Goal: Task Accomplishment & Management: Use online tool/utility

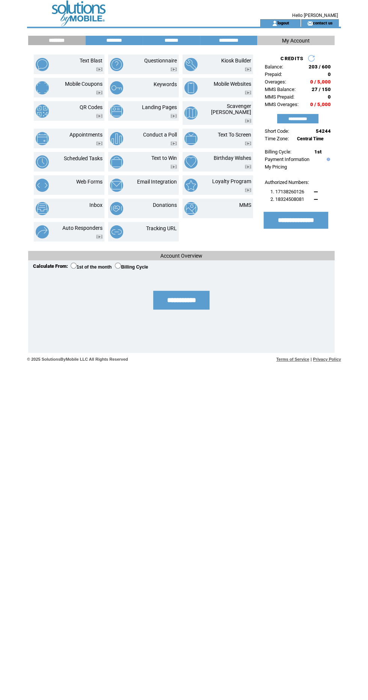
click at [86, 60] on link "Text Blast" at bounding box center [91, 61] width 23 height 6
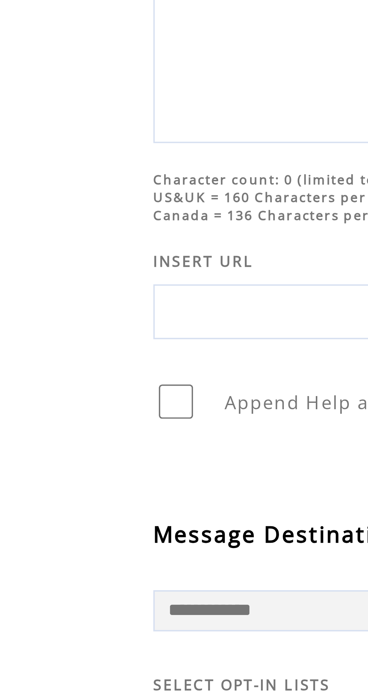
click at [61, 110] on textarea at bounding box center [141, 94] width 191 height 45
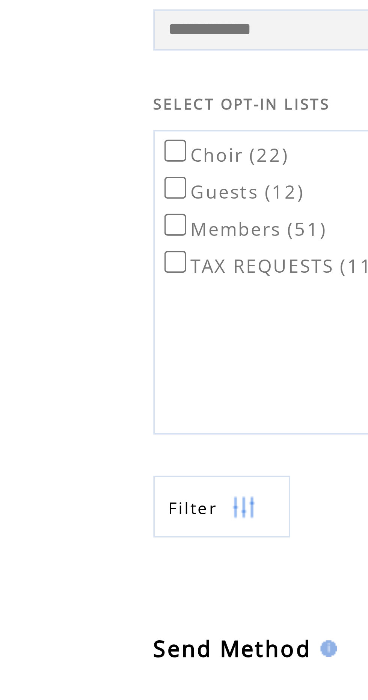
type textarea "**********"
click at [53, 311] on label "Choir (22)" at bounding box center [62, 313] width 36 height 7
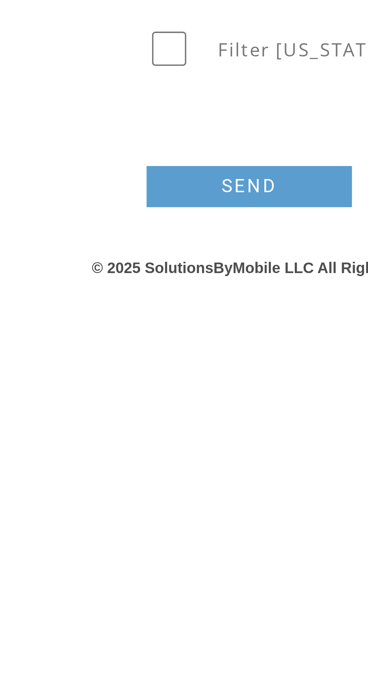
click at [68, 553] on link "SEND" at bounding box center [70, 552] width 56 height 11
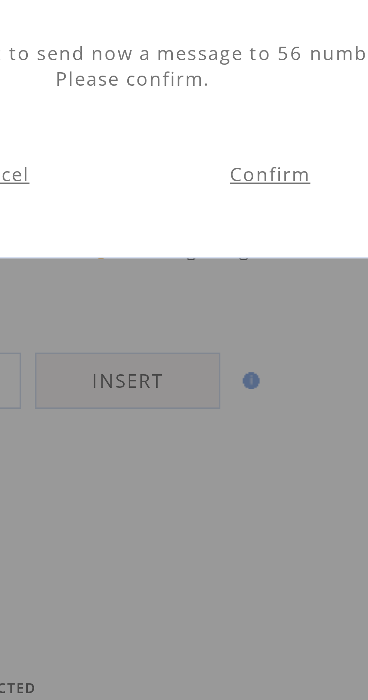
click at [233, 141] on link "Confirm" at bounding box center [228, 142] width 21 height 7
